Goal: Task Accomplishment & Management: Manage account settings

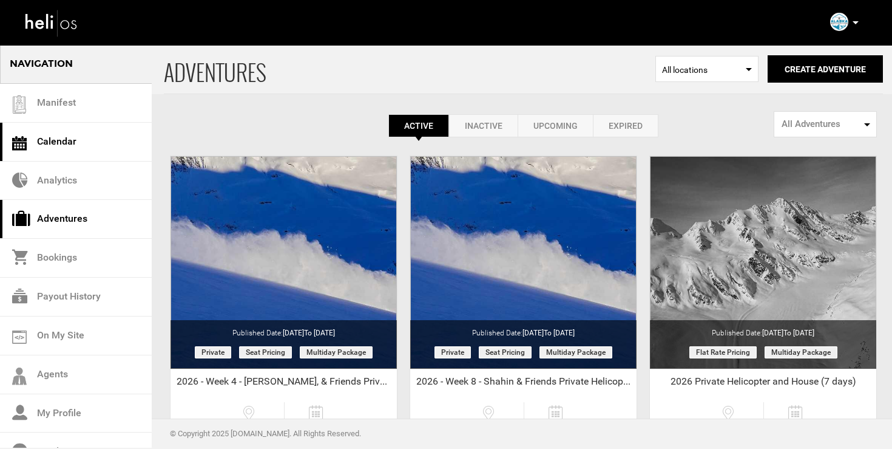
click at [70, 142] on link "Calendar" at bounding box center [76, 142] width 152 height 39
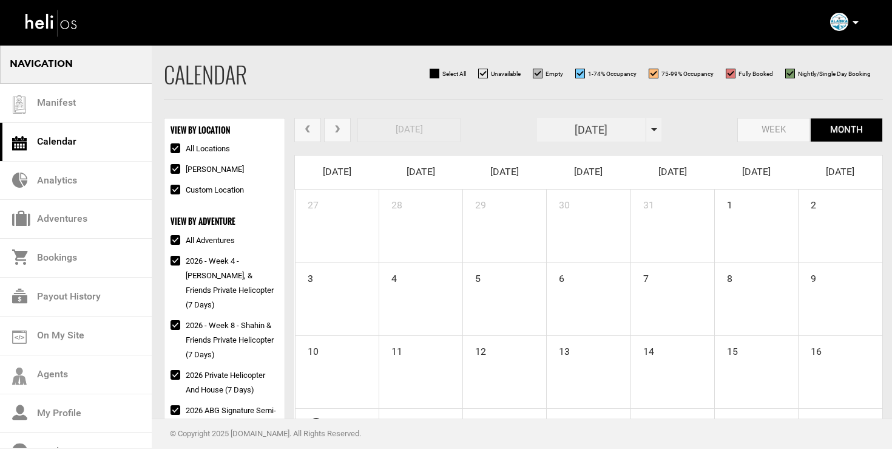
click at [655, 126] on div "[DATE]" at bounding box center [599, 130] width 124 height 24
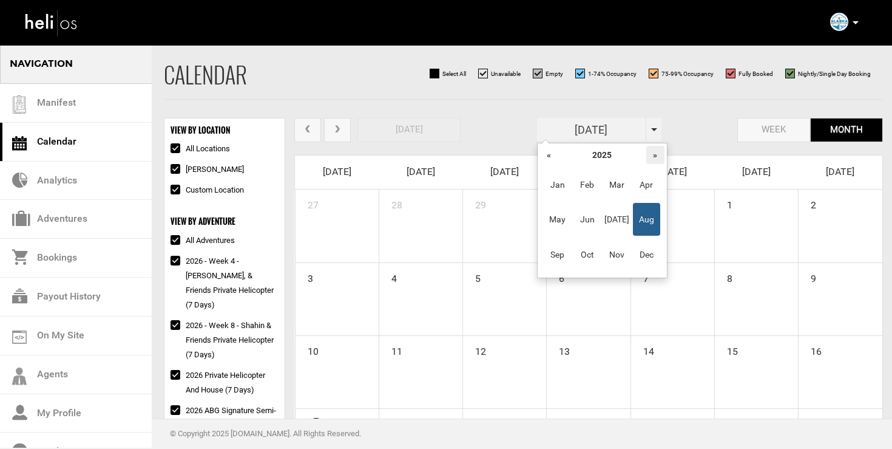
click at [657, 154] on th "»" at bounding box center [655, 155] width 18 height 18
click at [584, 188] on span "Feb" at bounding box center [587, 184] width 27 height 33
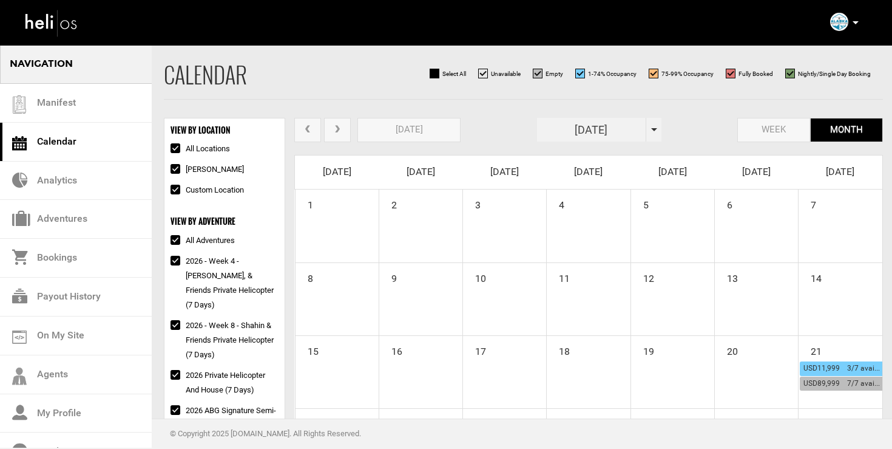
click at [339, 132] on span "next" at bounding box center [337, 129] width 11 height 9
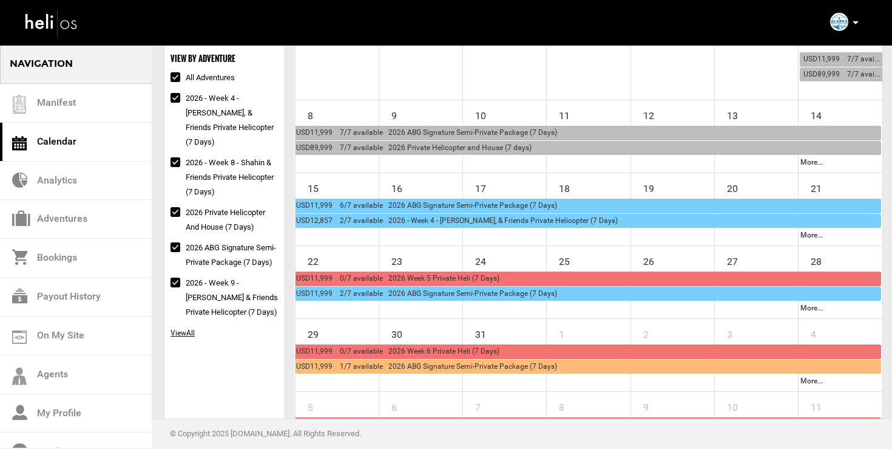
scroll to position [162, 0]
click at [387, 206] on span "USD11,999 6/7 available 2026 ABG Signature Semi-Private Package (7 Days)" at bounding box center [426, 205] width 261 height 8
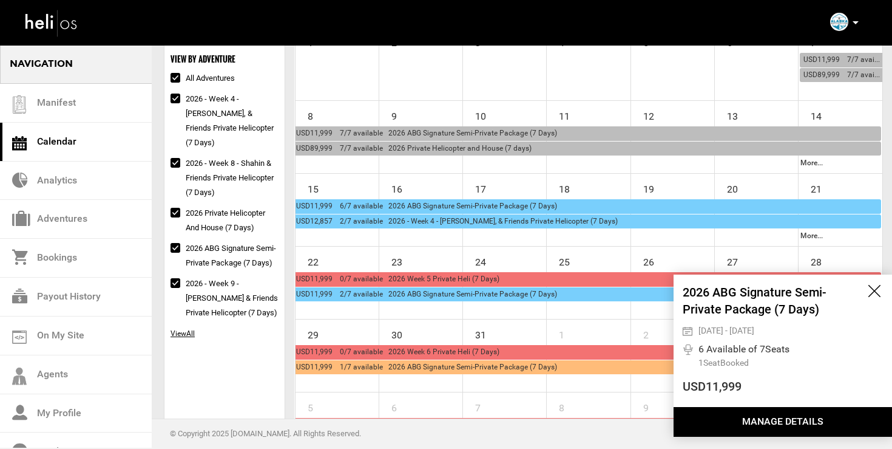
click at [778, 422] on button "Manage Details" at bounding box center [783, 422] width 218 height 30
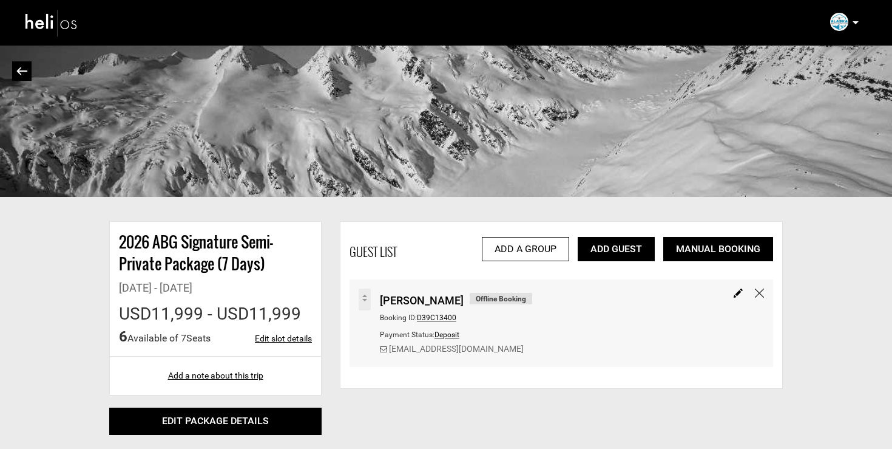
scroll to position [53, 0]
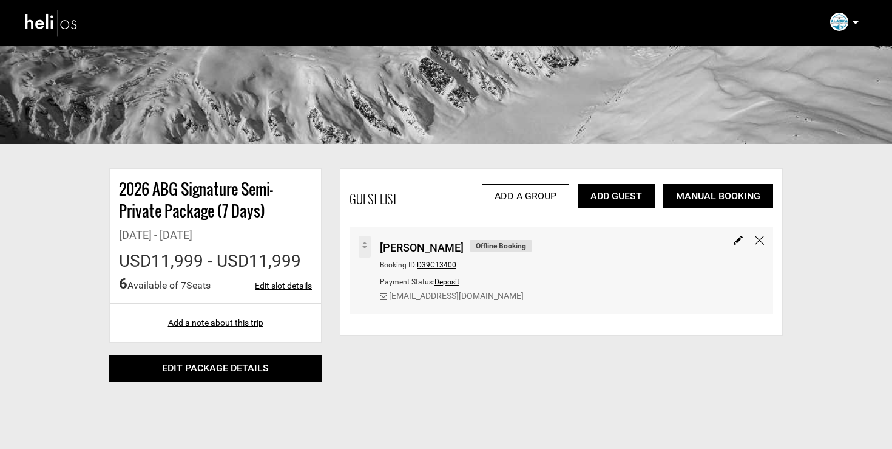
click at [280, 282] on link "Edit slot details" at bounding box center [283, 285] width 57 height 12
type input "[DATE]"
type input "10"
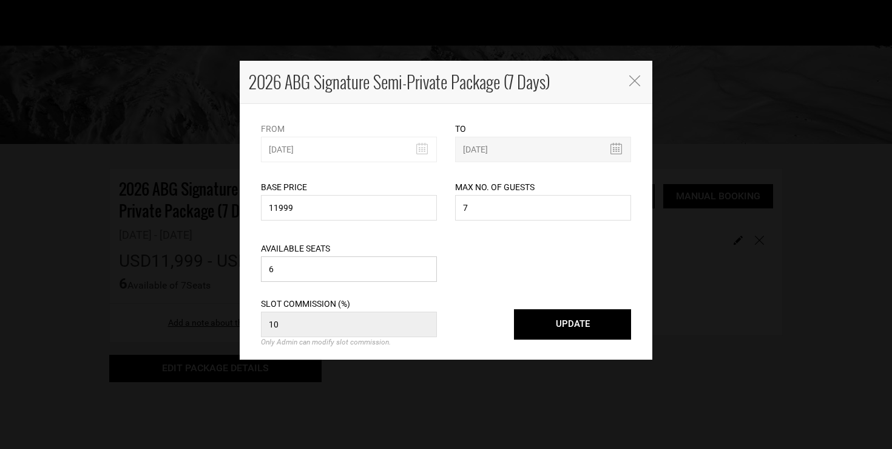
click at [308, 277] on input "6" at bounding box center [349, 268] width 176 height 25
type input "4"
click at [536, 341] on div "Slot Commission (%) 10 Only Admin can modify slot commission. UPDATE" at bounding box center [446, 328] width 388 height 63
click at [537, 313] on button "UPDATE" at bounding box center [572, 324] width 117 height 30
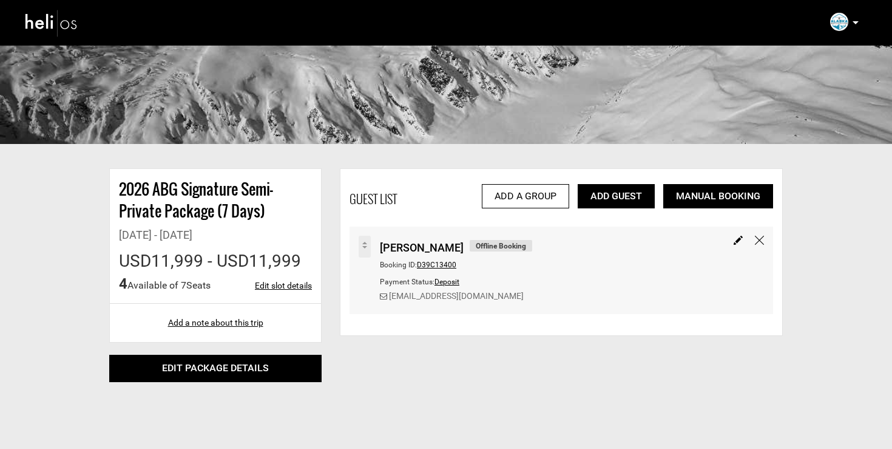
scroll to position [0, 0]
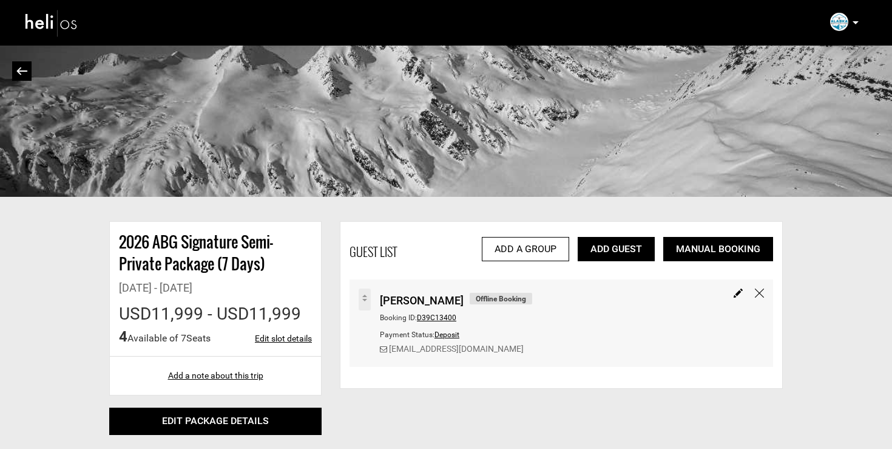
click at [19, 68] on img at bounding box center [22, 71] width 12 height 8
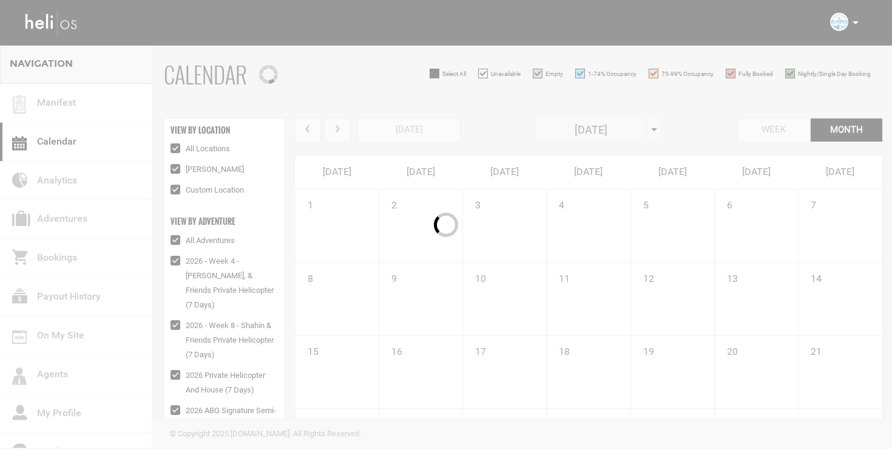
checkbox input "true"
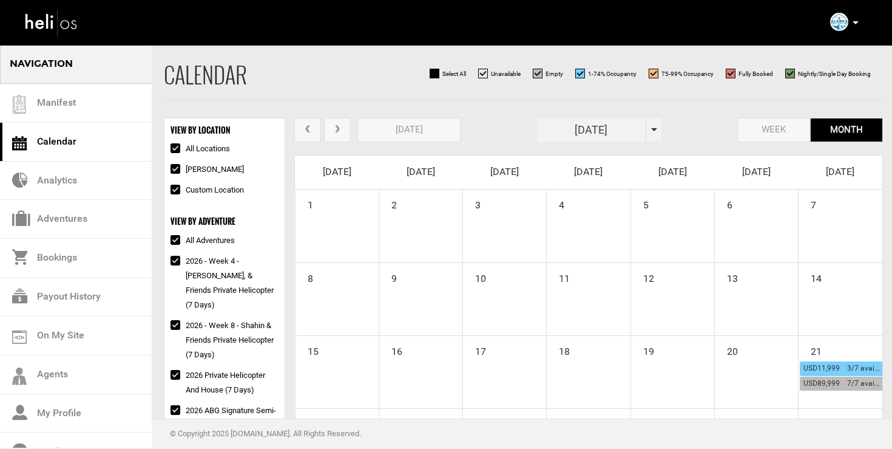
click at [334, 126] on span "next" at bounding box center [337, 129] width 11 height 9
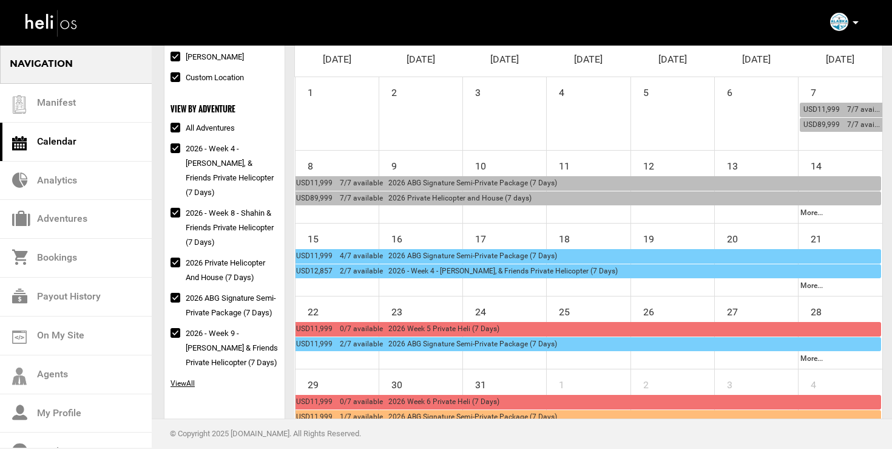
scroll to position [113, 0]
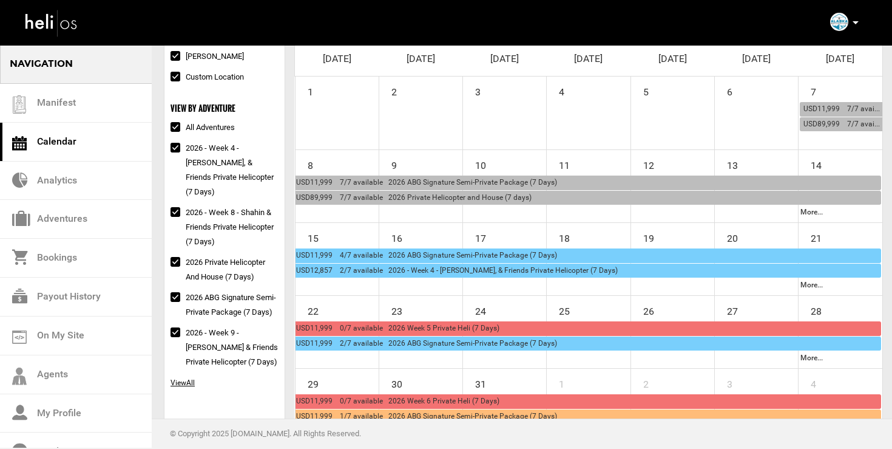
click at [436, 345] on span "USD11,999 2/7 available 2026 ABG Signature Semi-Private Package (7 Days)" at bounding box center [426, 343] width 261 height 8
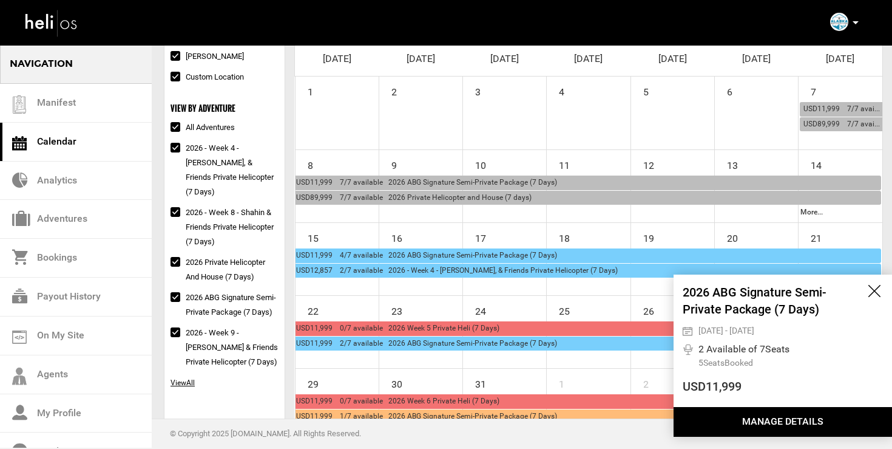
click at [793, 416] on button "Manage Details" at bounding box center [783, 422] width 218 height 30
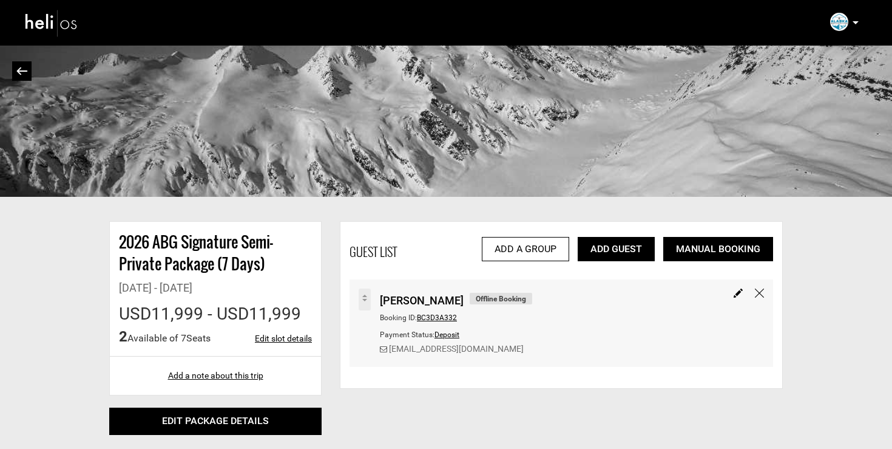
click at [279, 337] on link "Edit slot details" at bounding box center [283, 338] width 57 height 12
type input "[DATE]"
type input "10"
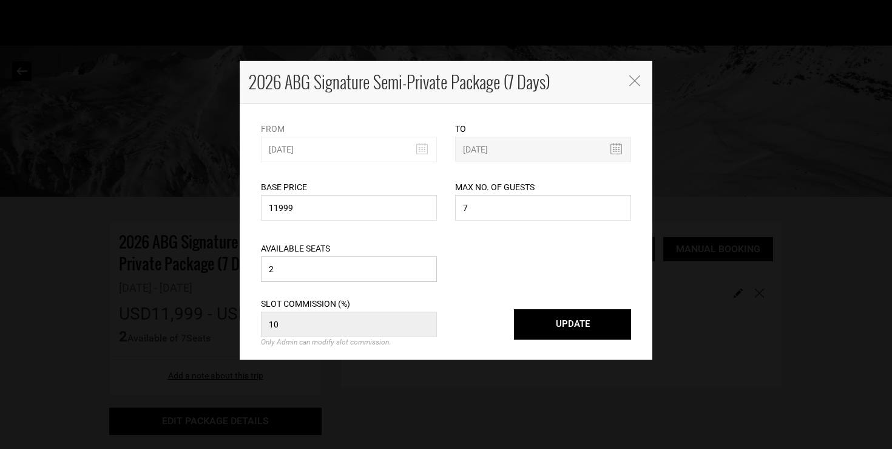
click at [334, 260] on input "2" at bounding box center [349, 268] width 176 height 25
type input "1"
click at [548, 321] on button "UPDATE" at bounding box center [572, 324] width 117 height 30
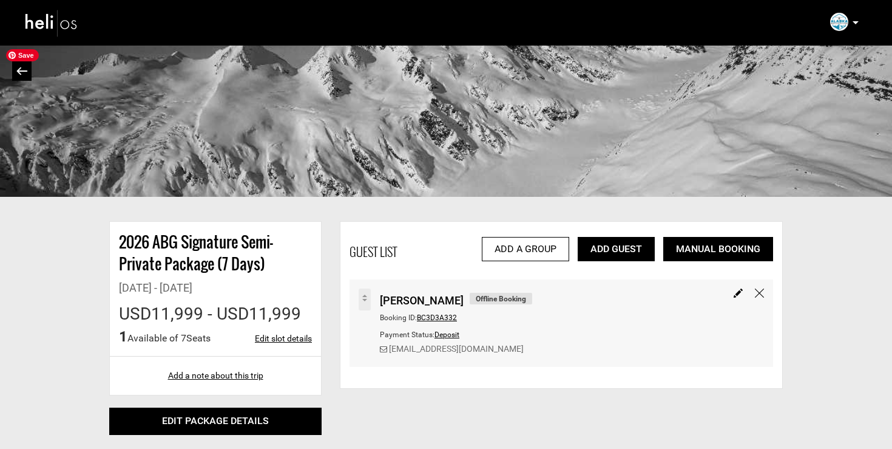
click at [20, 75] on link at bounding box center [21, 70] width 19 height 19
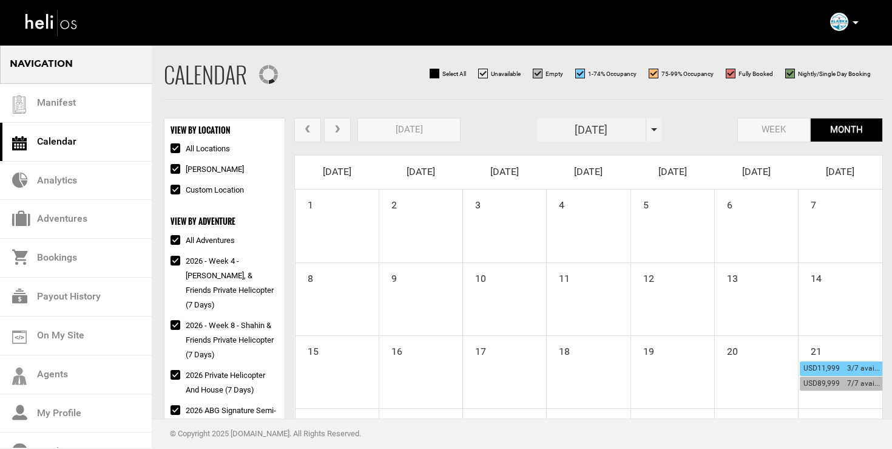
checkbox input "true"
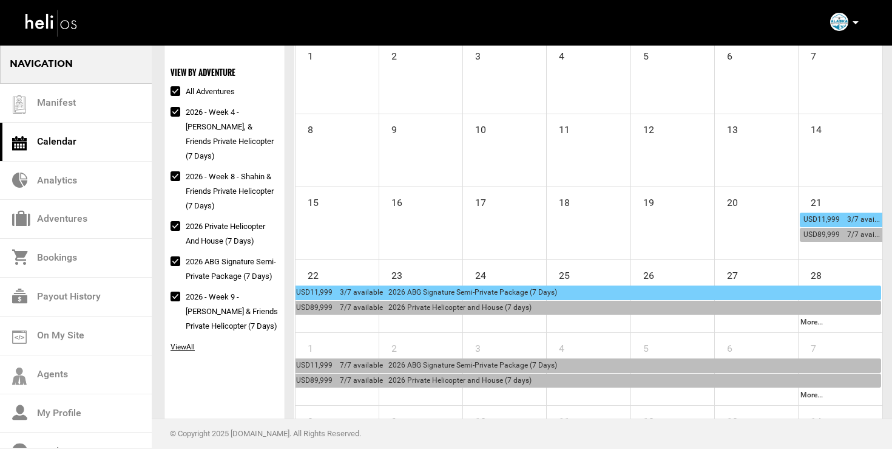
scroll to position [8, 0]
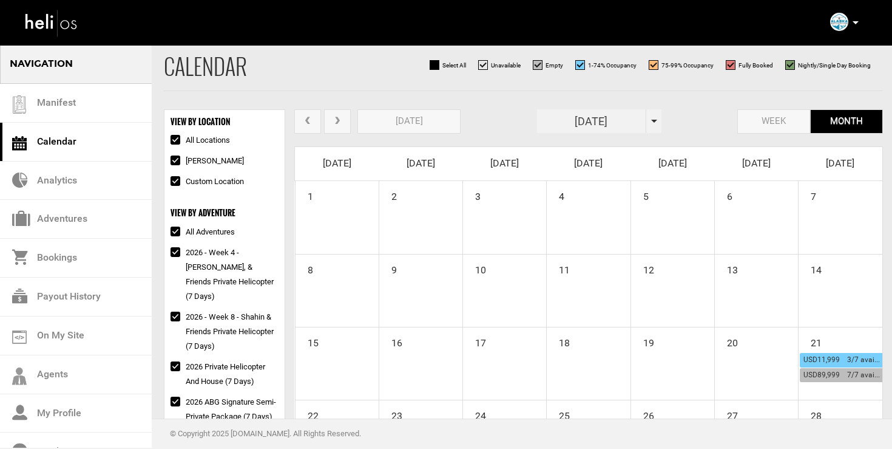
click at [341, 127] on button "next" at bounding box center [337, 121] width 27 height 25
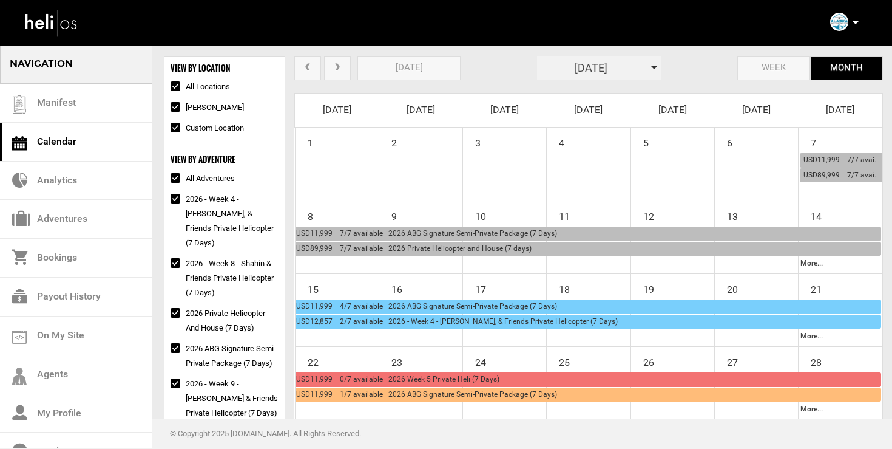
scroll to position [0, 0]
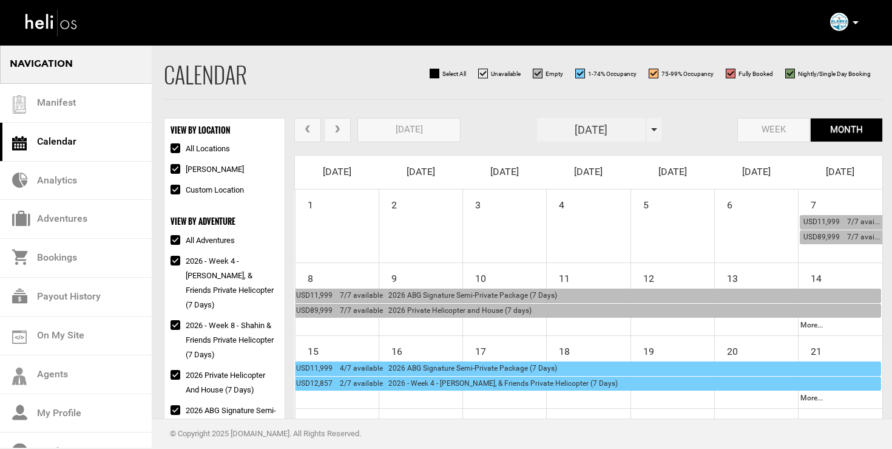
click at [338, 135] on button "next" at bounding box center [337, 130] width 27 height 25
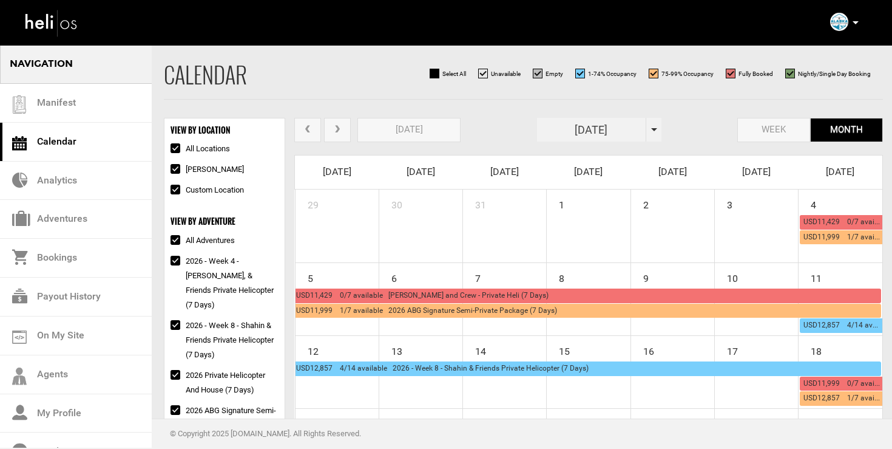
click at [313, 132] on button "prev" at bounding box center [307, 130] width 27 height 25
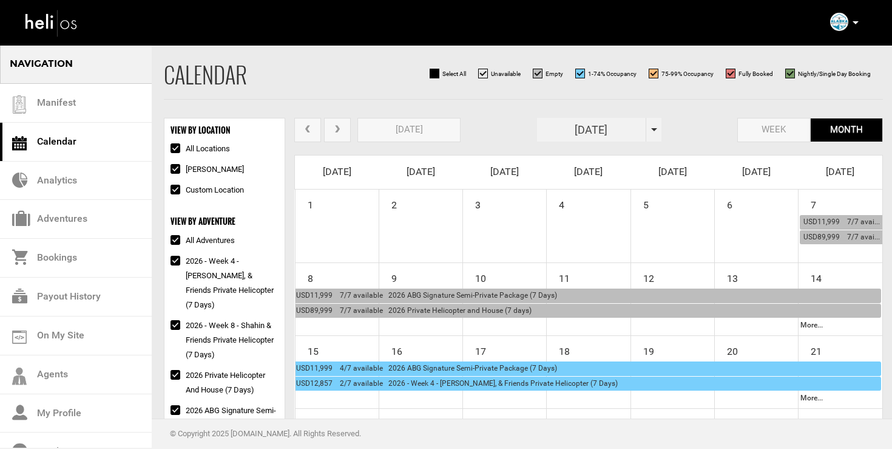
click at [407, 136] on button "[DATE]" at bounding box center [408, 130] width 103 height 25
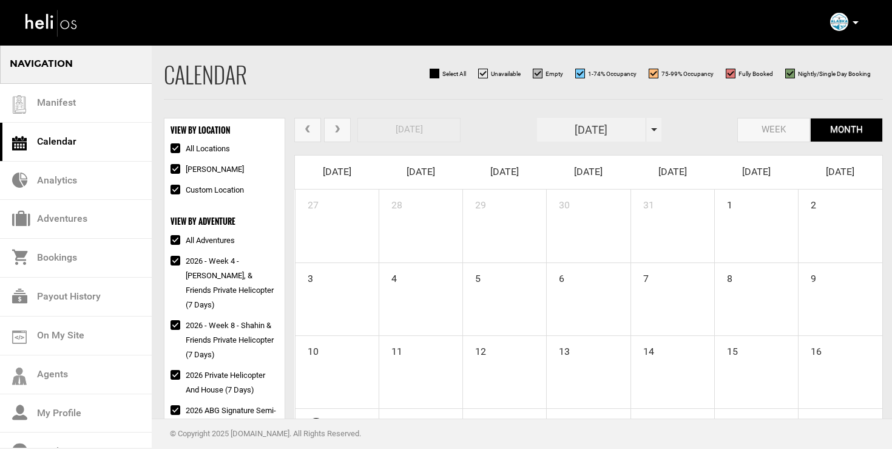
click at [340, 123] on button "next" at bounding box center [337, 130] width 27 height 25
